Goal: Task Accomplishment & Management: Manage account settings

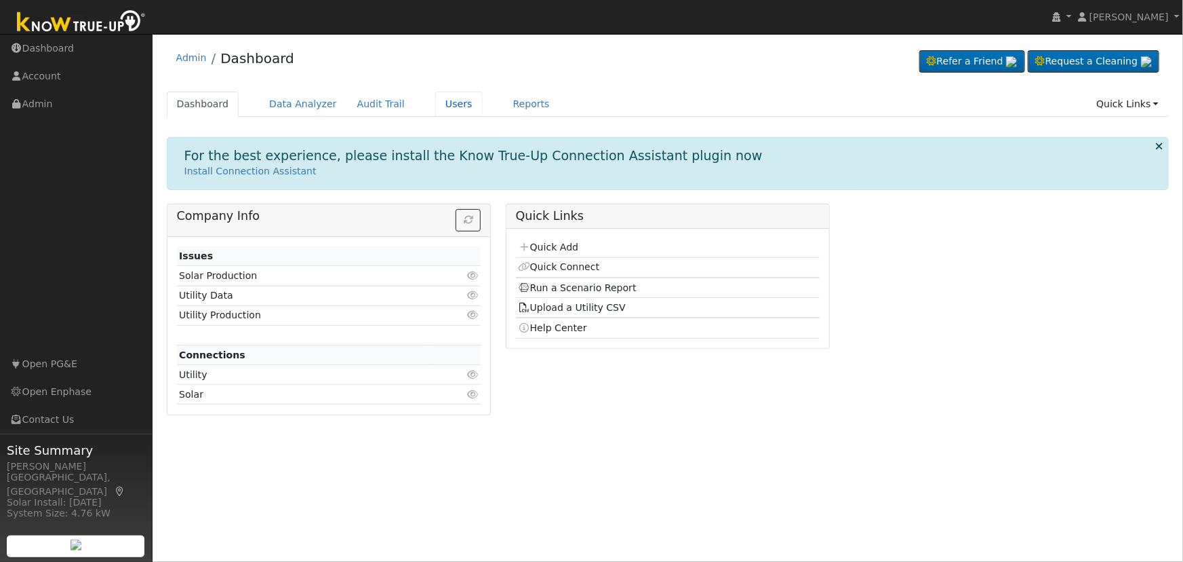
click at [435, 98] on link "Users" at bounding box center [458, 104] width 47 height 25
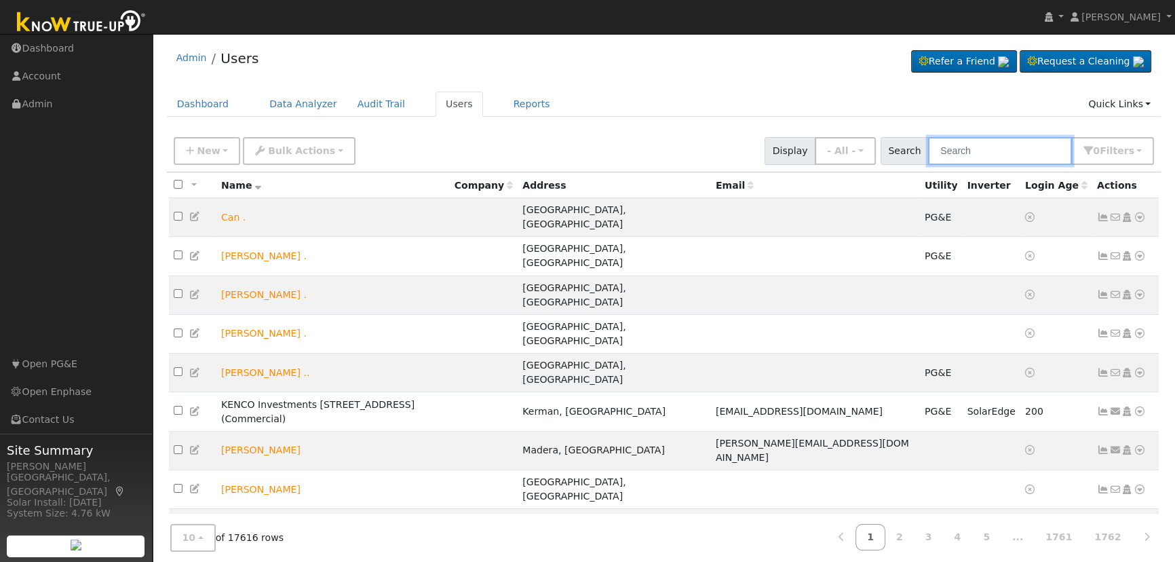
click at [1027, 142] on input "text" at bounding box center [1000, 151] width 144 height 28
paste input "[PERSON_NAME]"
type input "[PERSON_NAME]"
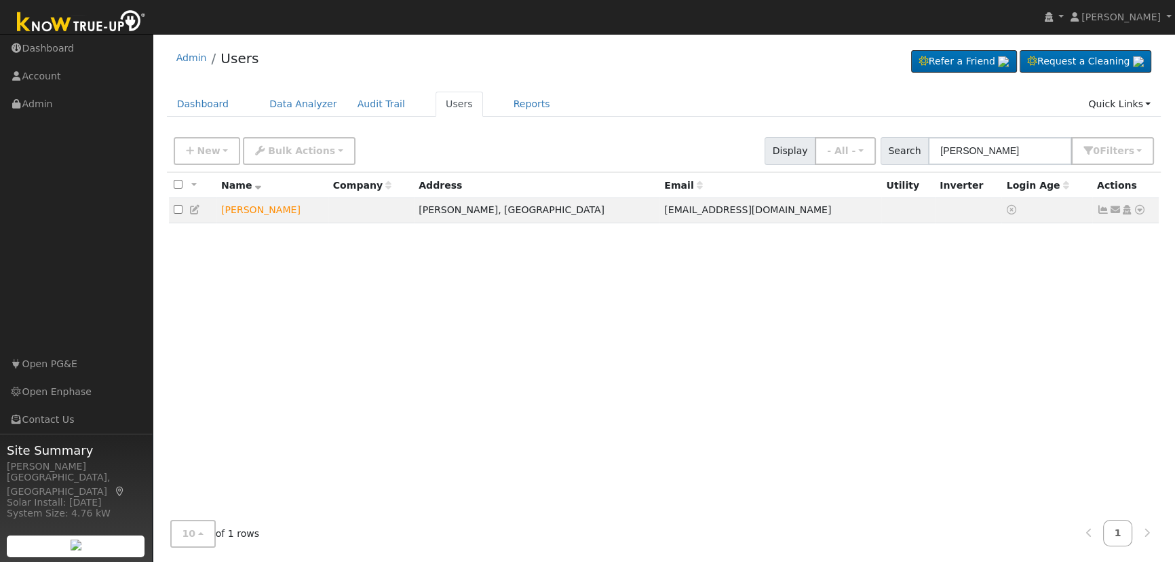
click at [1129, 212] on icon at bounding box center [1126, 209] width 12 height 9
